Goal: Obtain resource: Obtain resource

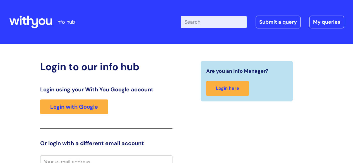
scroll to position [5, 0]
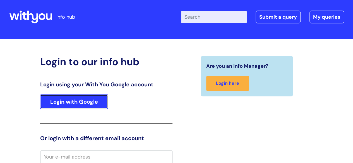
click at [91, 101] on link "Login with Google" at bounding box center [74, 101] width 68 height 14
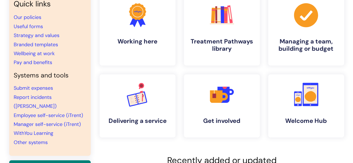
scroll to position [28, 0]
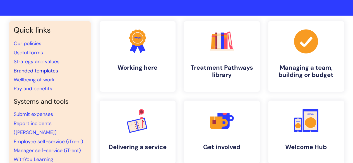
click at [38, 71] on link "Branded templates" at bounding box center [36, 70] width 44 height 7
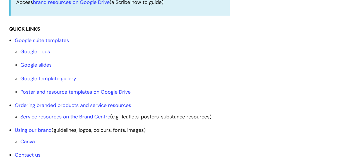
scroll to position [182, 0]
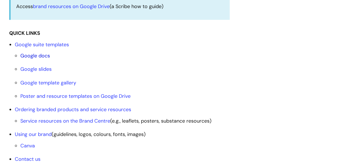
click at [43, 55] on link "Google docs" at bounding box center [35, 55] width 30 height 7
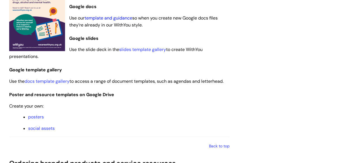
click at [112, 18] on link "template and guidance" at bounding box center [108, 18] width 48 height 6
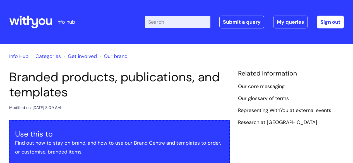
scroll to position [384, 0]
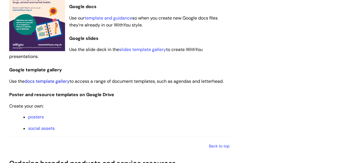
click at [49, 82] on link "docs template gallery" at bounding box center [47, 81] width 45 height 6
